Goal: Transaction & Acquisition: Purchase product/service

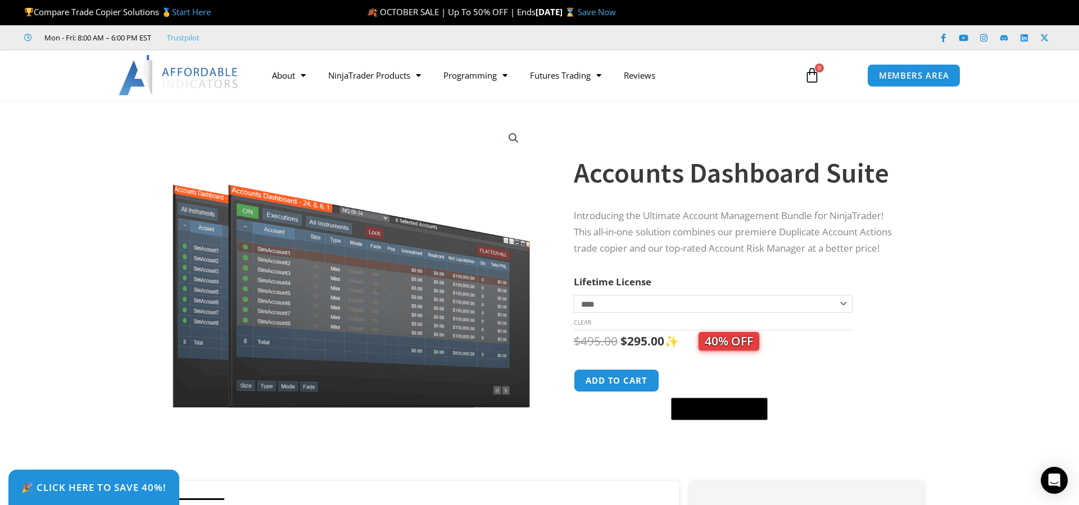
click at [79, 265] on section "**********" at bounding box center [539, 296] width 1079 height 370
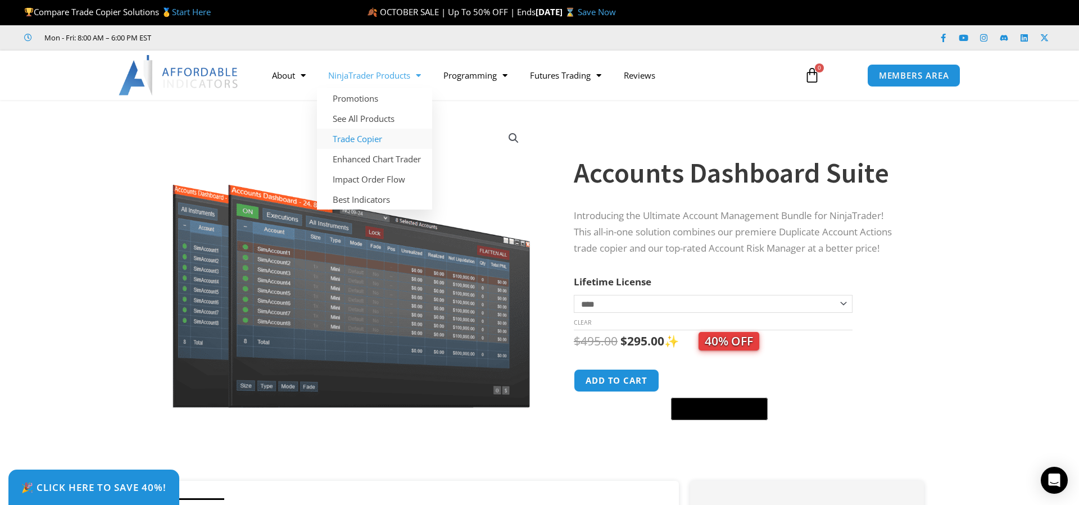
click at [372, 142] on link "Trade Copier" at bounding box center [374, 139] width 115 height 20
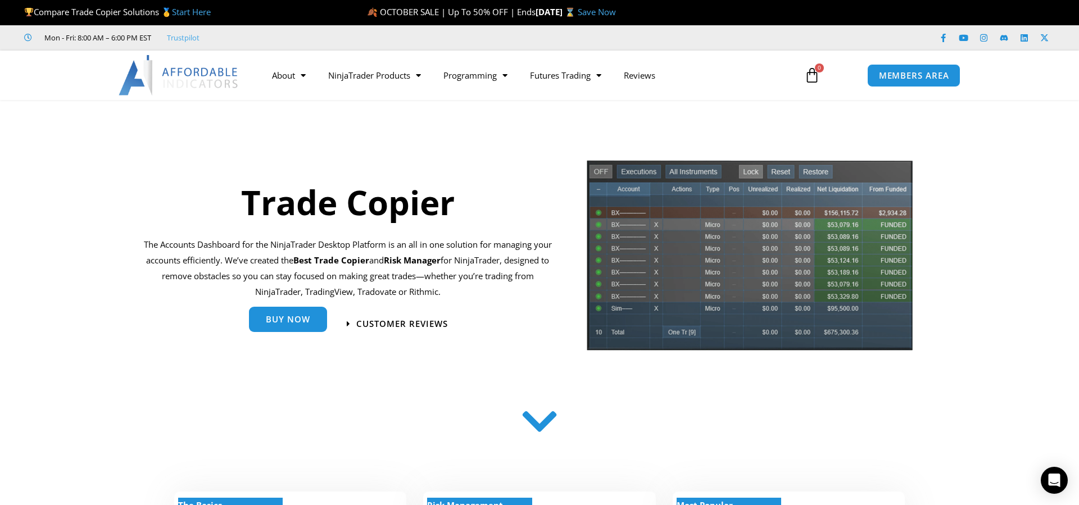
click at [290, 326] on link "Buy Now" at bounding box center [288, 319] width 78 height 25
